Goal: Task Accomplishment & Management: Use online tool/utility

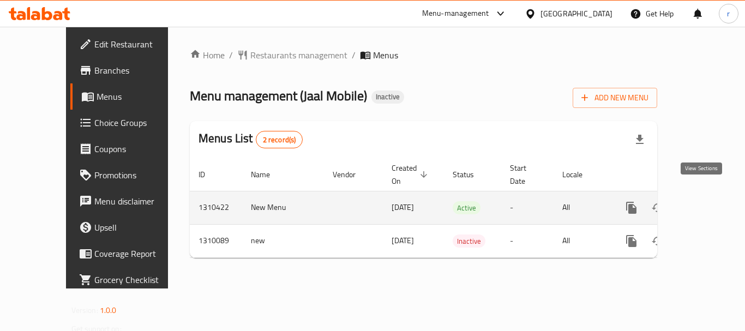
click at [705, 203] on icon "enhanced table" at bounding box center [710, 208] width 10 height 10
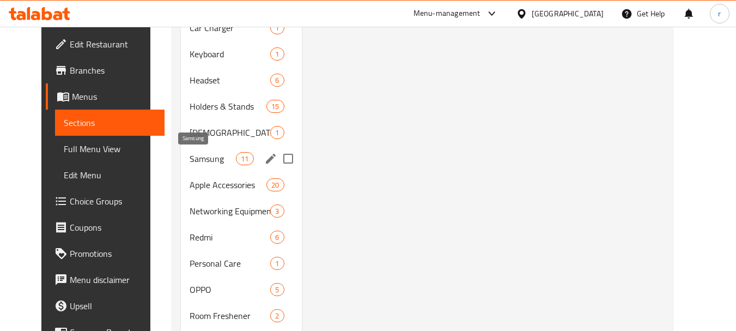
scroll to position [796, 0]
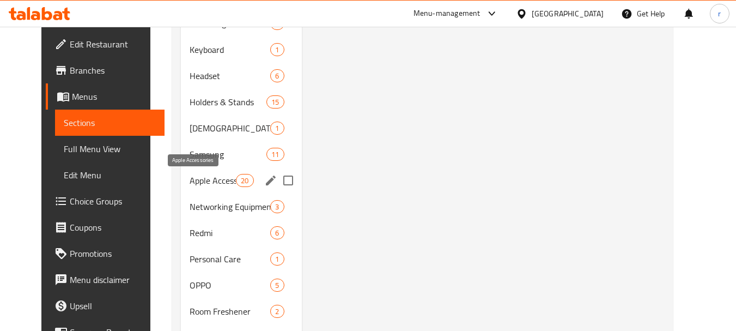
click at [195, 177] on span "Apple Accessories" at bounding box center [213, 180] width 46 height 13
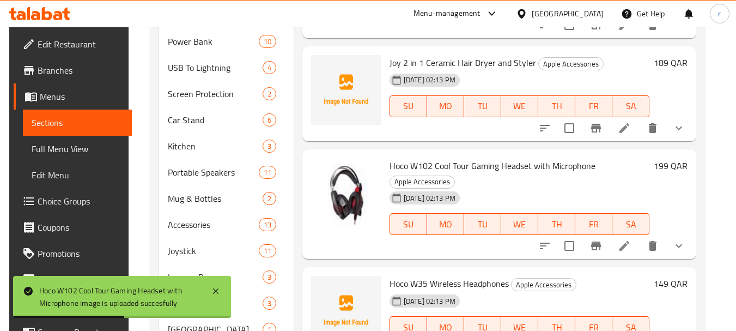
click at [447, 61] on span "Joy 2 in 1 Ceramic Hair Dryer and Styler" at bounding box center [463, 63] width 147 height 16
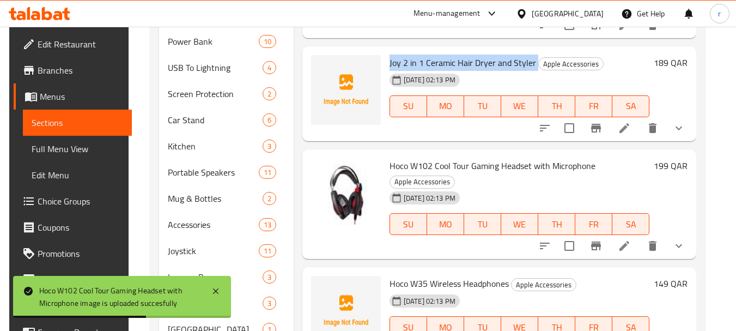
click at [447, 61] on span "Joy 2 in 1 Ceramic Hair Dryer and Styler" at bounding box center [463, 63] width 147 height 16
copy h6 "Joy 2 in 1 Ceramic Hair Dryer and Styler"
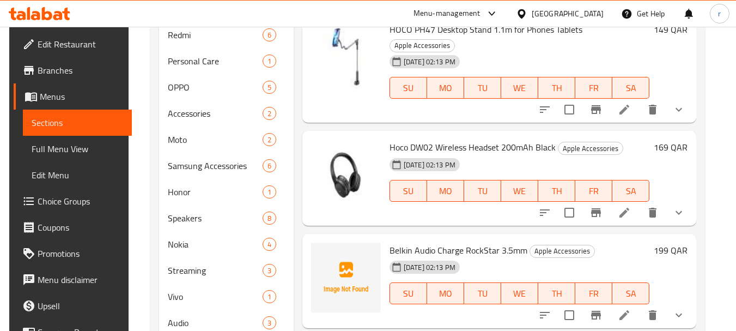
scroll to position [0, 0]
